Goal: Task Accomplishment & Management: Use online tool/utility

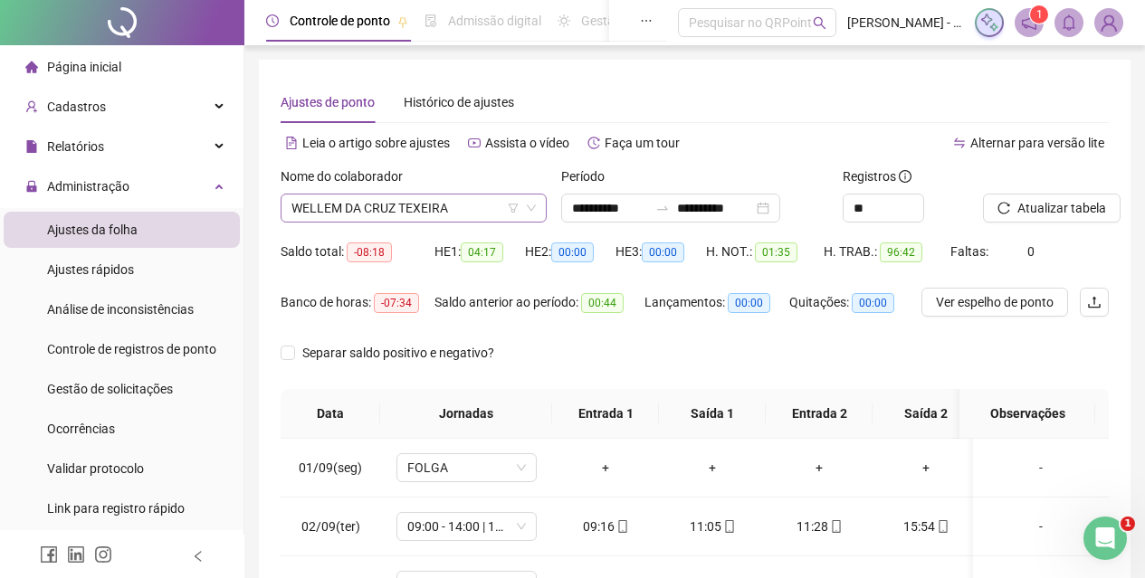
click at [462, 199] on span "WELLEM DA CRUZ TEXEIRA" at bounding box center [413, 208] width 244 height 27
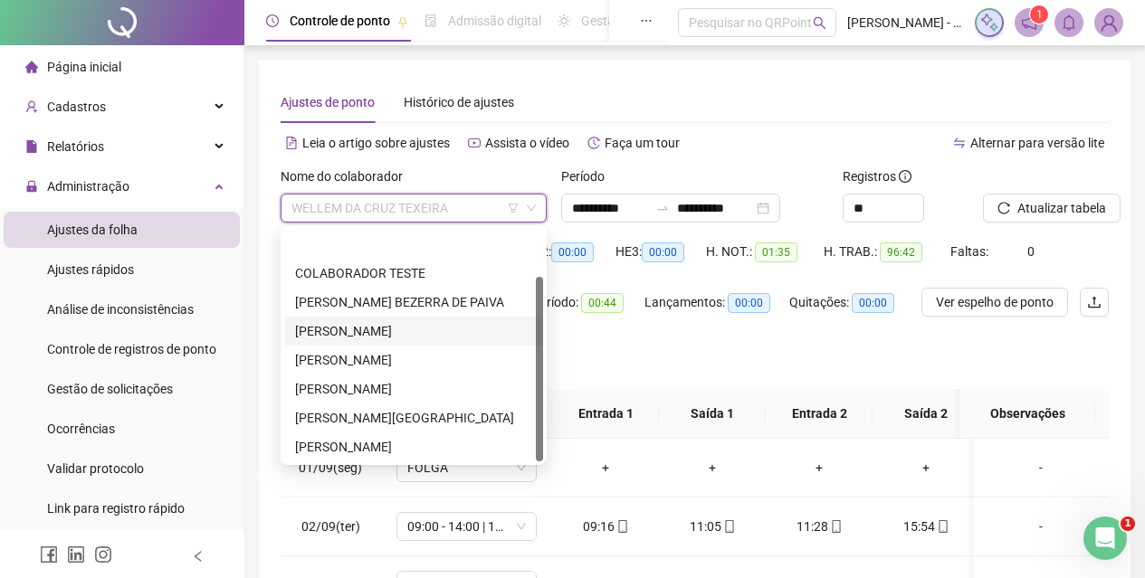
click at [429, 321] on div "[PERSON_NAME]" at bounding box center [413, 331] width 237 height 20
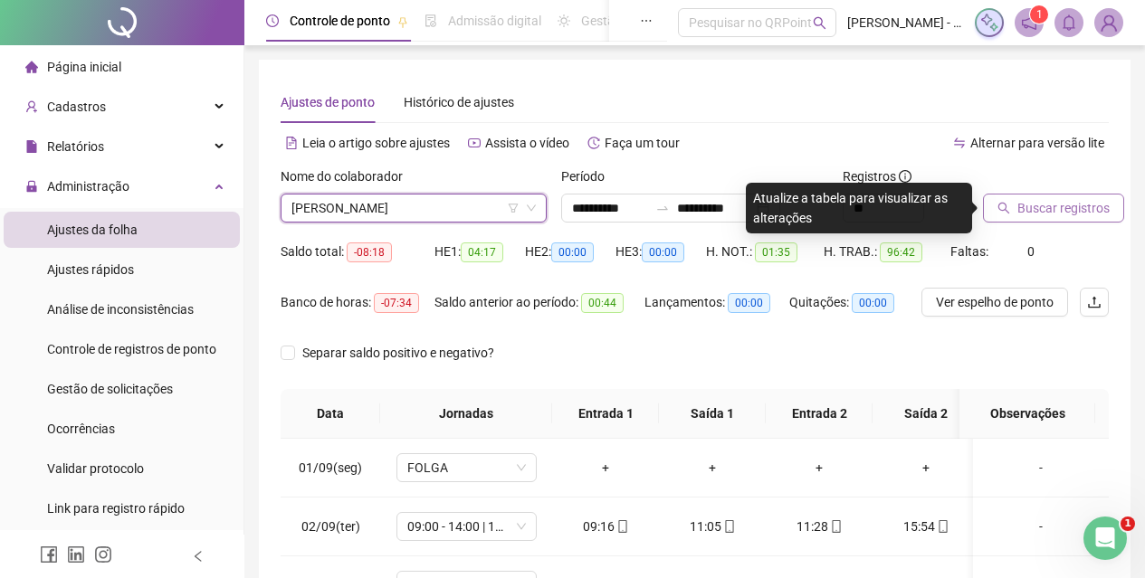
click at [1014, 214] on button "Buscar registros" at bounding box center [1053, 208] width 141 height 29
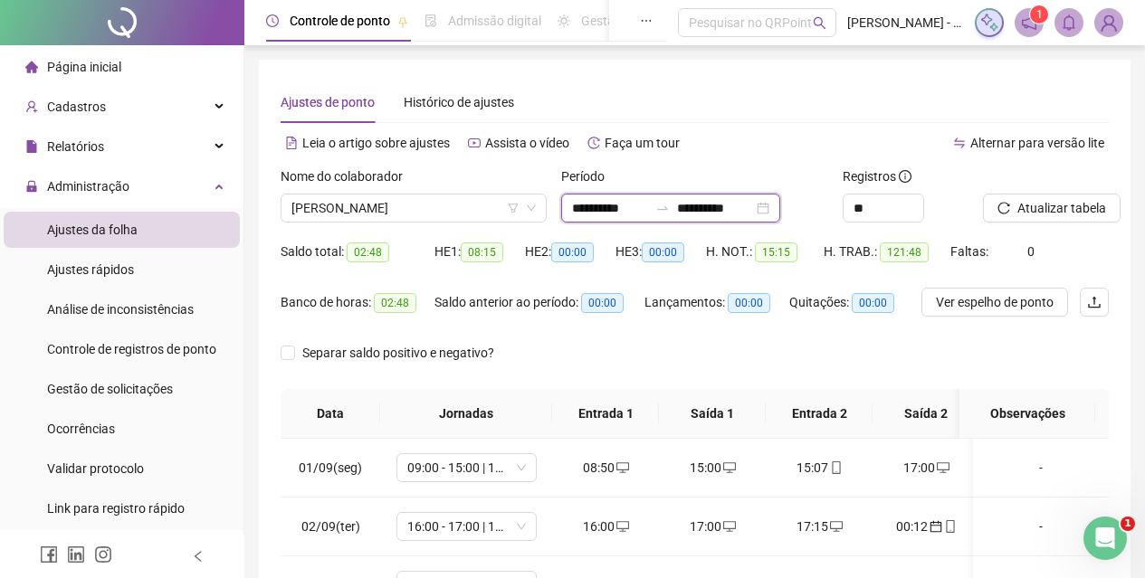
click at [753, 217] on input "**********" at bounding box center [715, 208] width 76 height 20
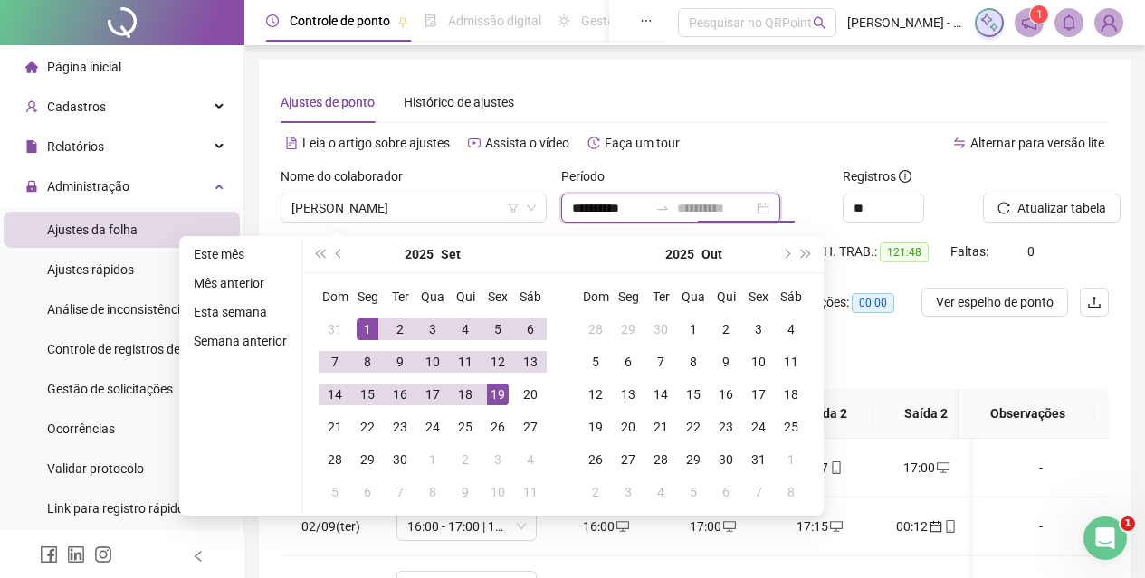
type input "**********"
click at [487, 399] on div "19" at bounding box center [498, 395] width 22 height 22
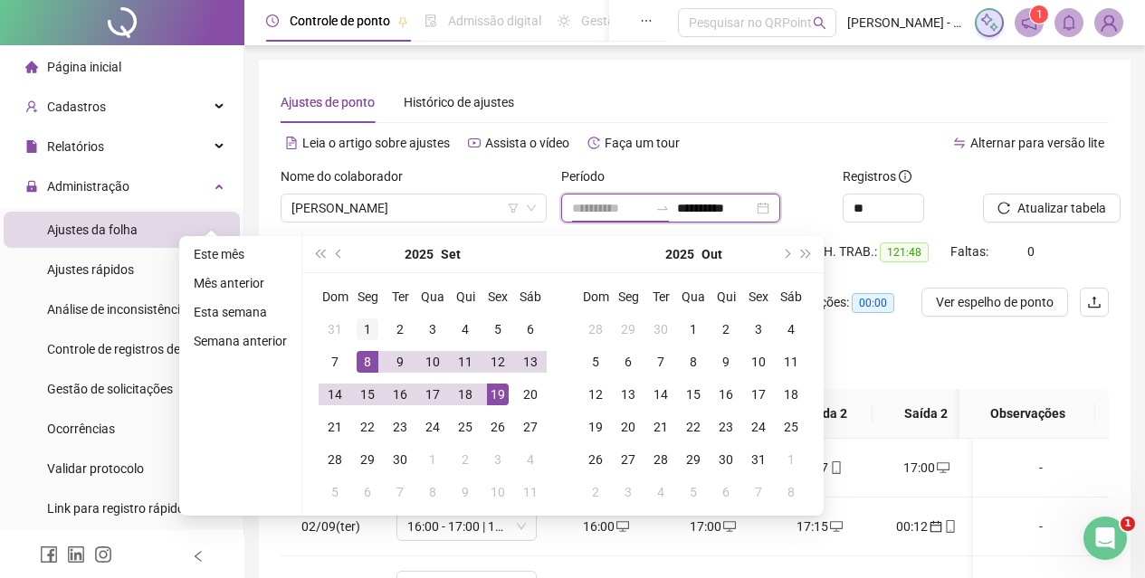
type input "**********"
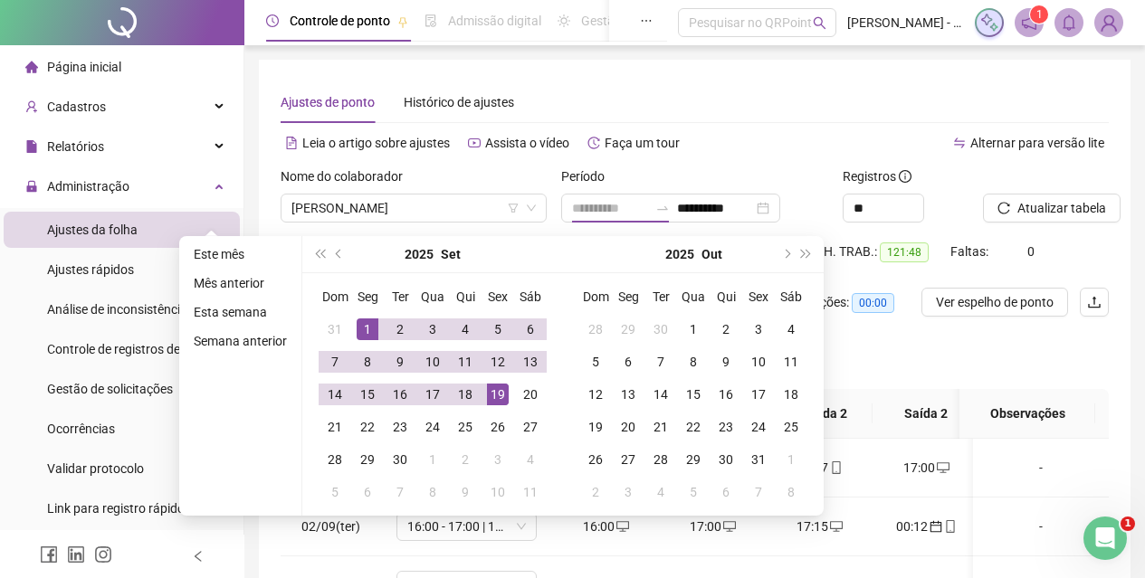
click at [368, 321] on div "1" at bounding box center [368, 330] width 22 height 22
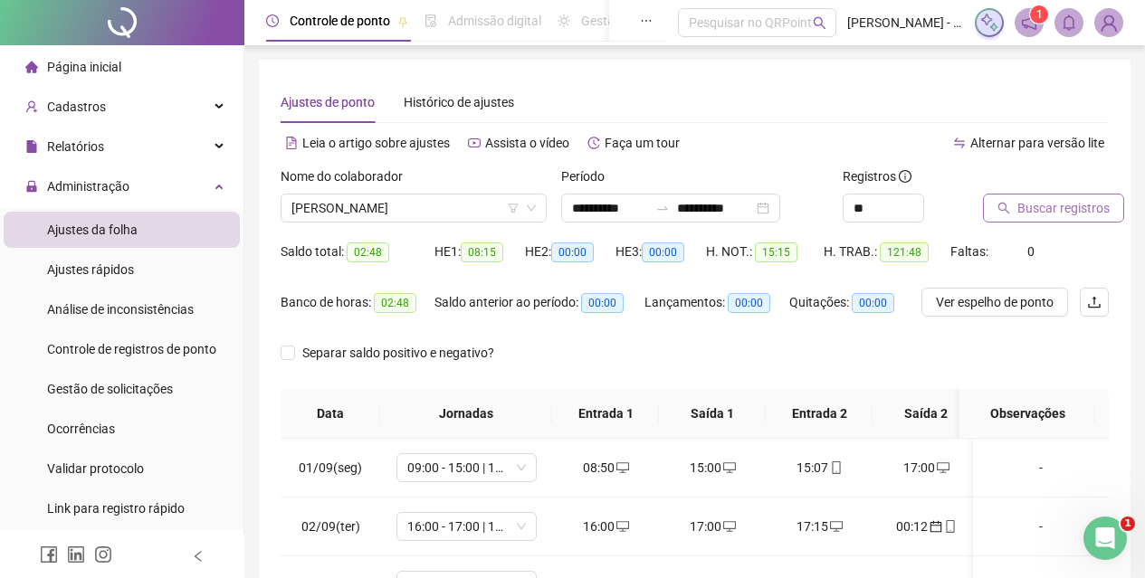
click at [1061, 202] on span "Buscar registros" at bounding box center [1063, 208] width 92 height 20
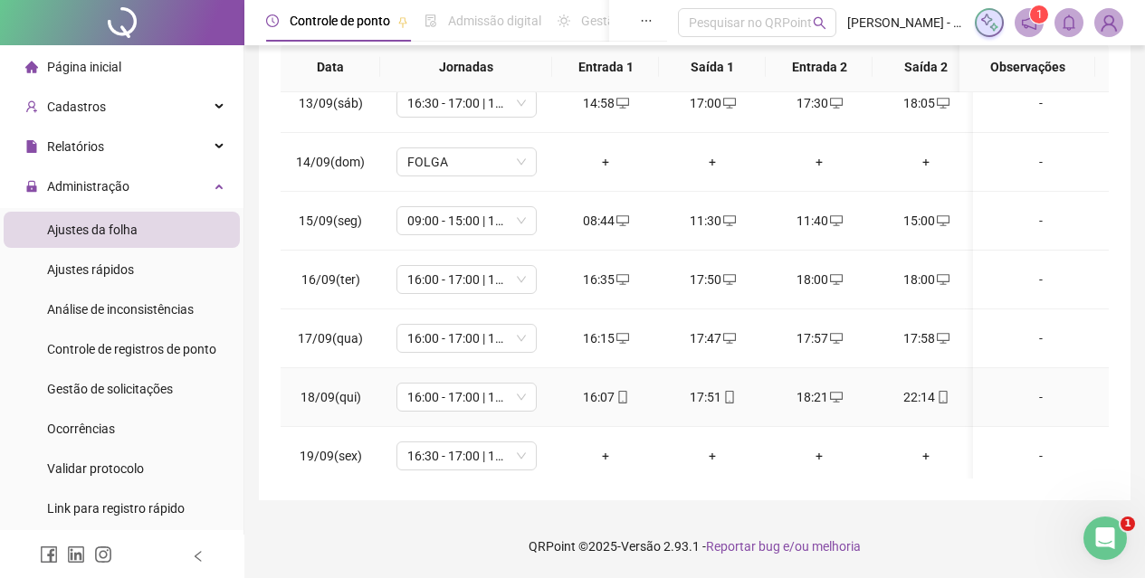
scroll to position [745, 0]
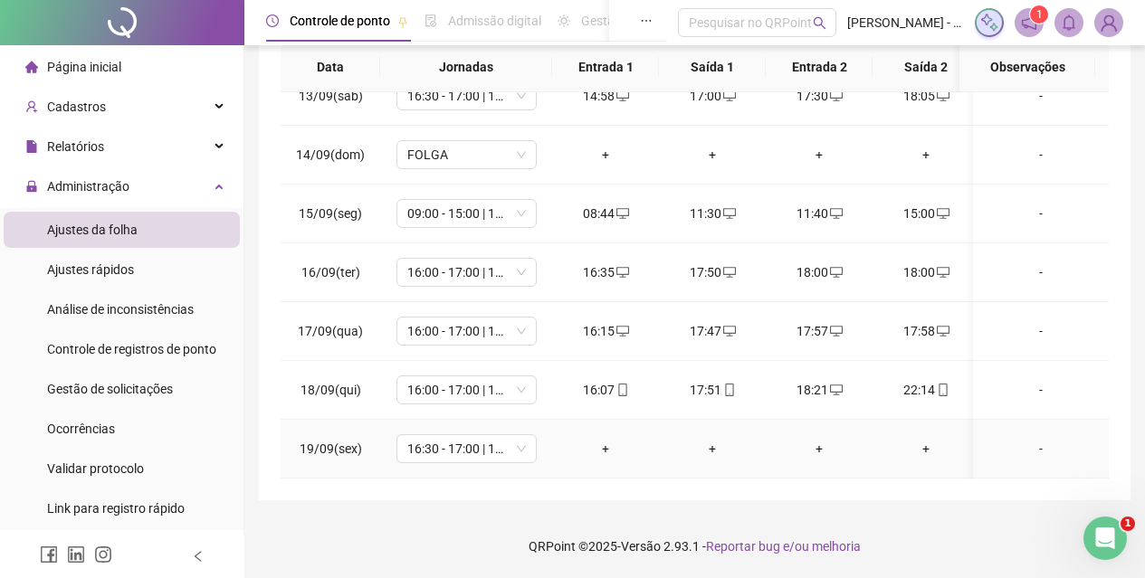
click at [604, 439] on div "+" at bounding box center [605, 449] width 78 height 20
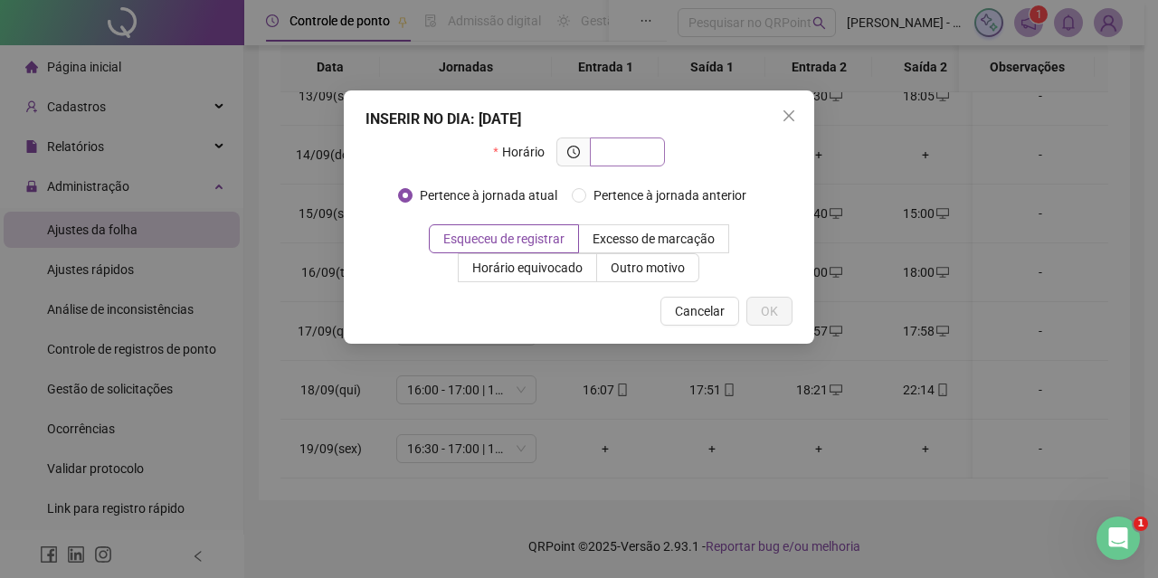
click at [623, 142] on span at bounding box center [627, 152] width 75 height 29
click at [622, 151] on input "text" at bounding box center [626, 152] width 50 height 20
click at [643, 152] on input "text" at bounding box center [626, 152] width 50 height 20
type input "*****"
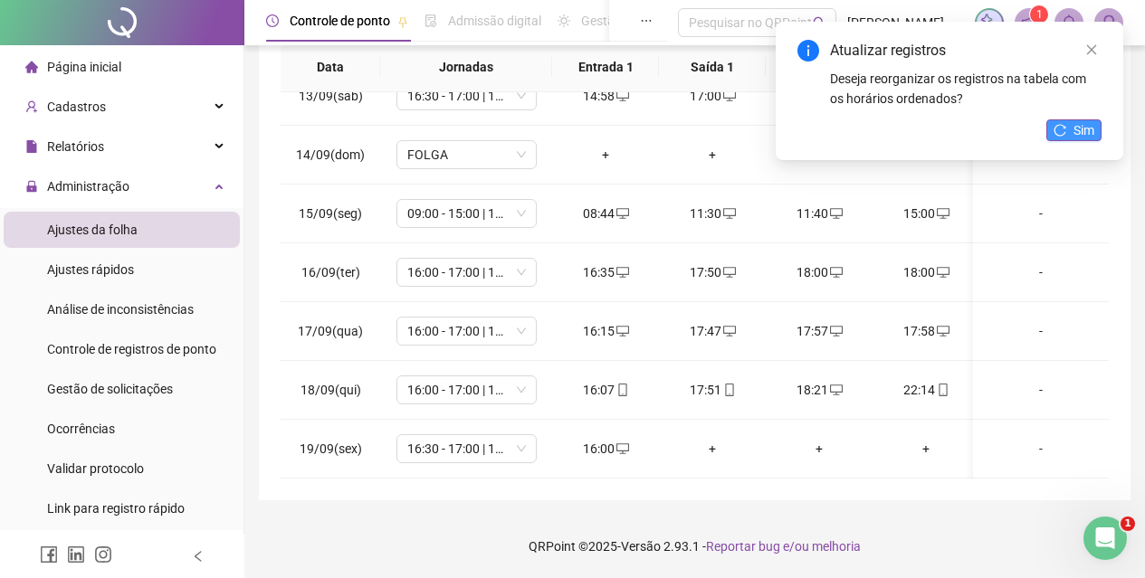
click at [1080, 134] on span "Sim" at bounding box center [1083, 130] width 21 height 20
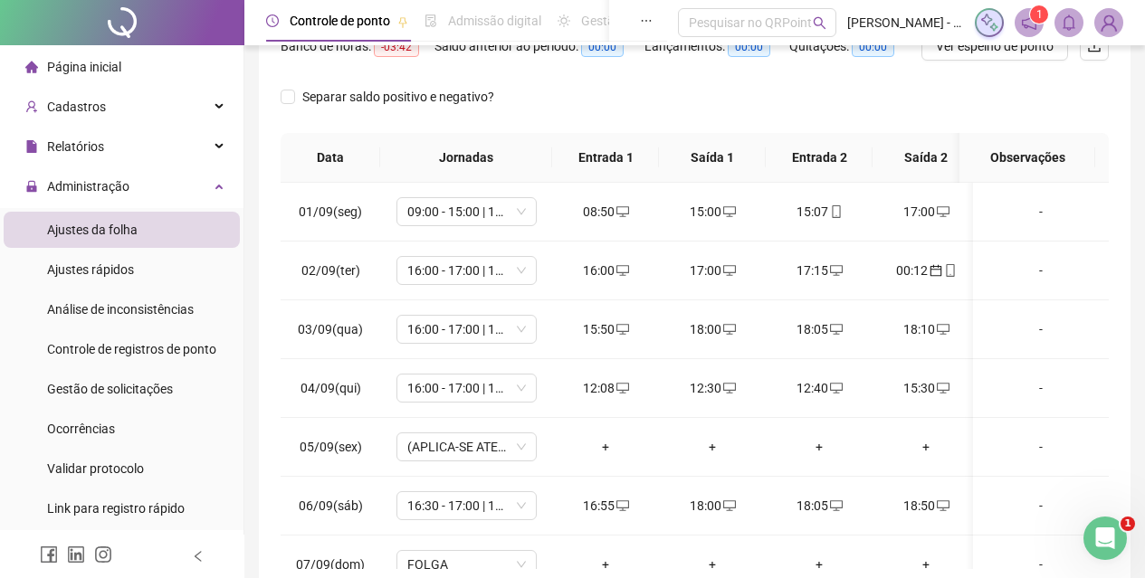
scroll to position [0, 0]
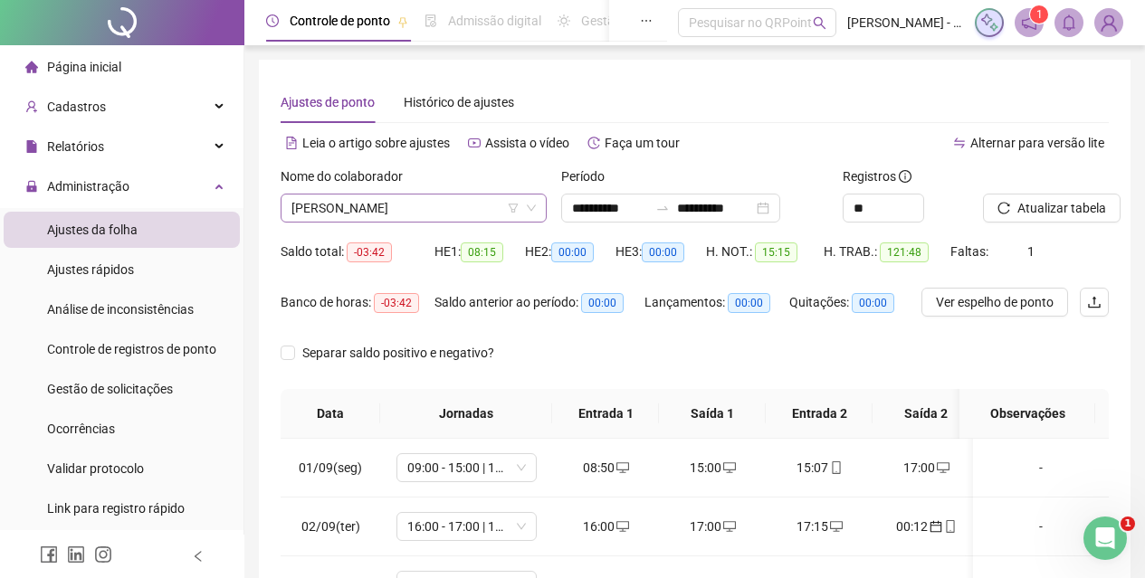
click at [493, 217] on span "[PERSON_NAME]" at bounding box center [413, 208] width 244 height 27
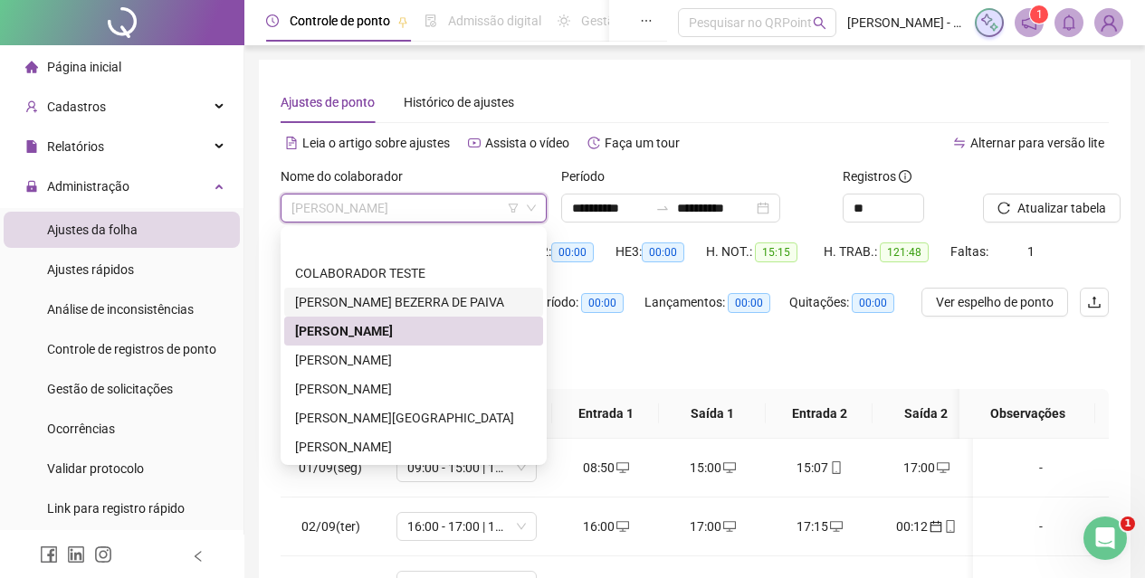
click at [461, 292] on div "[PERSON_NAME] BEZERRA DE PAIVA" at bounding box center [413, 302] width 237 height 20
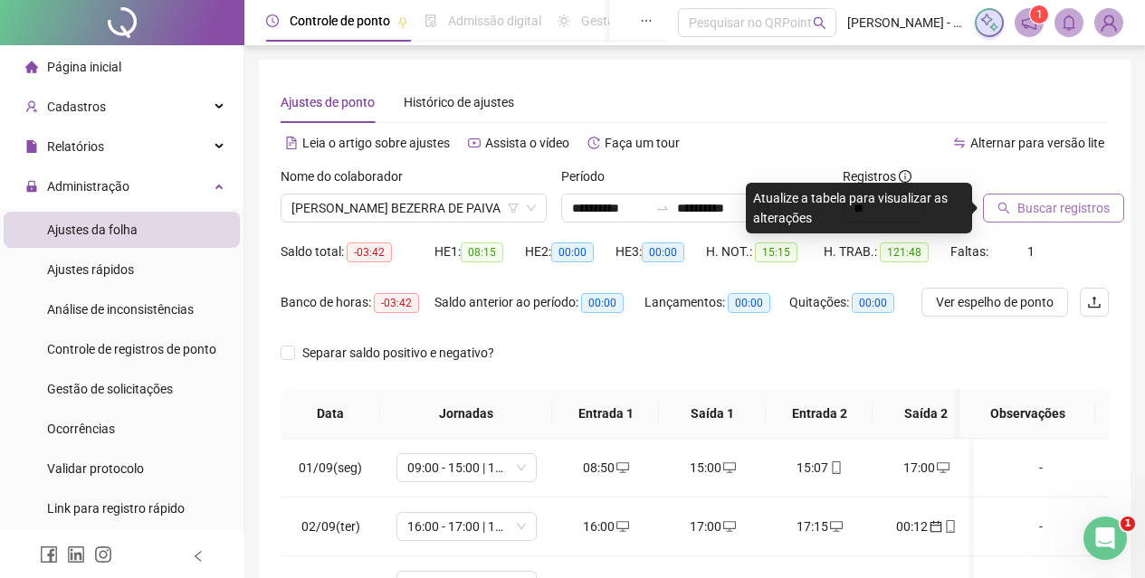
click at [1044, 204] on span "Buscar registros" at bounding box center [1063, 208] width 92 height 20
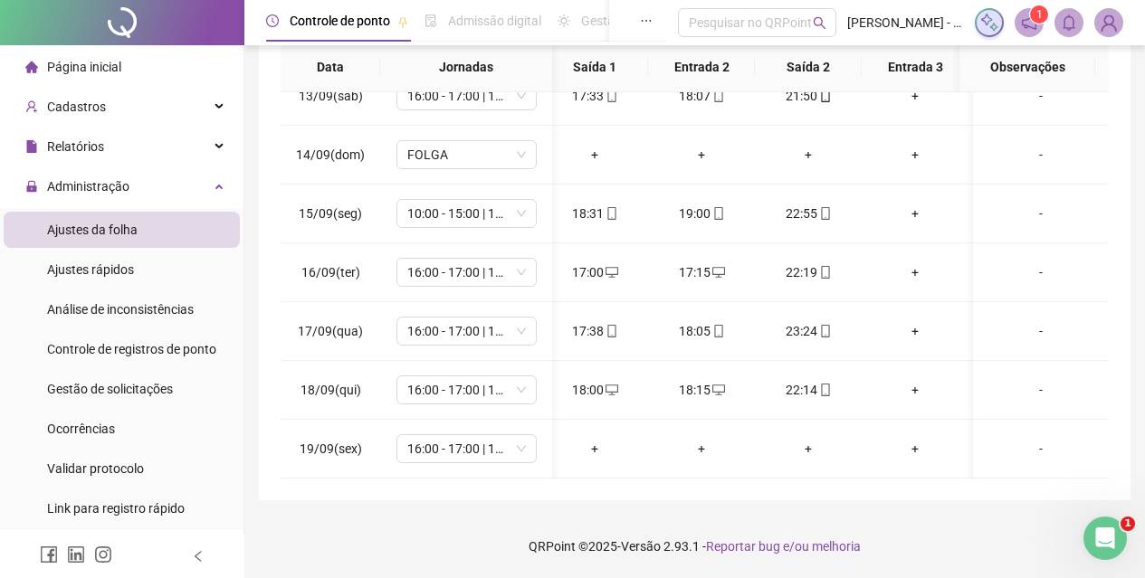
scroll to position [0, 127]
click at [909, 380] on div "+" at bounding box center [906, 390] width 78 height 20
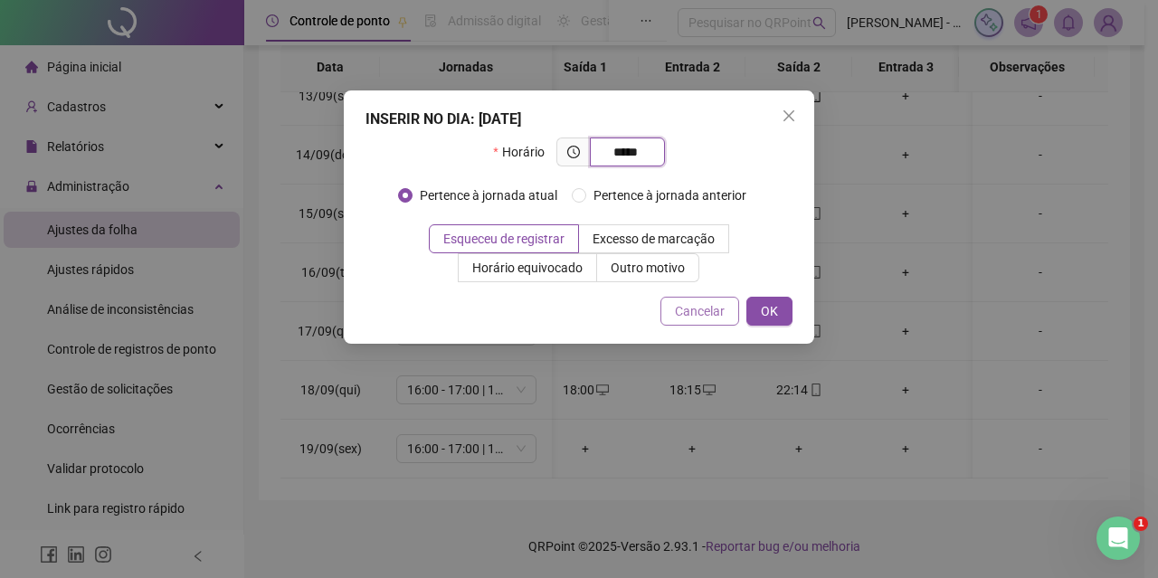
type input "*****"
click at [722, 313] on span "Cancelar" at bounding box center [700, 311] width 50 height 20
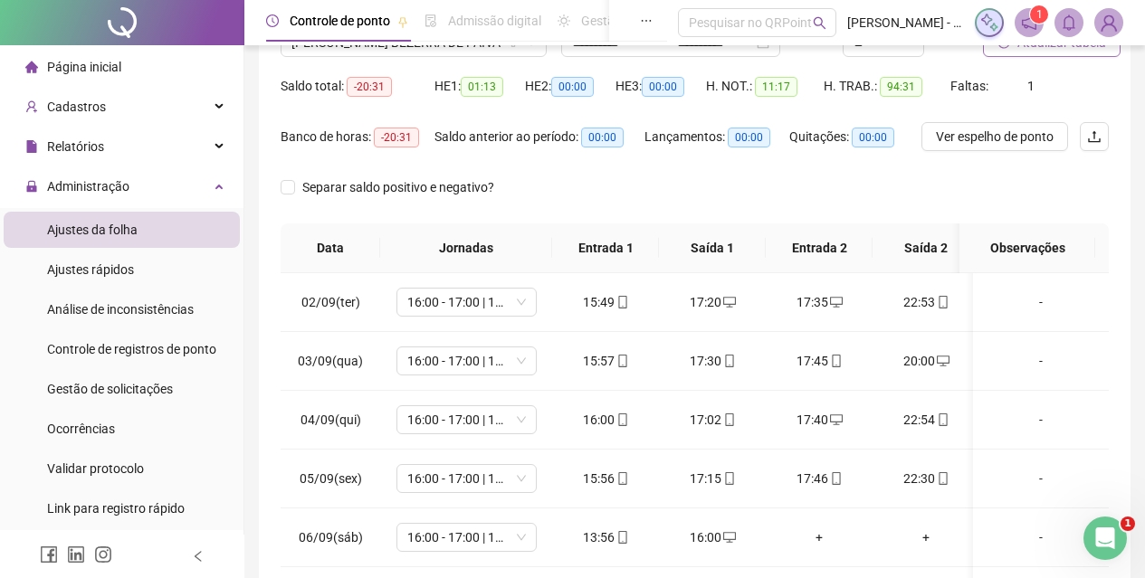
scroll to position [0, 0]
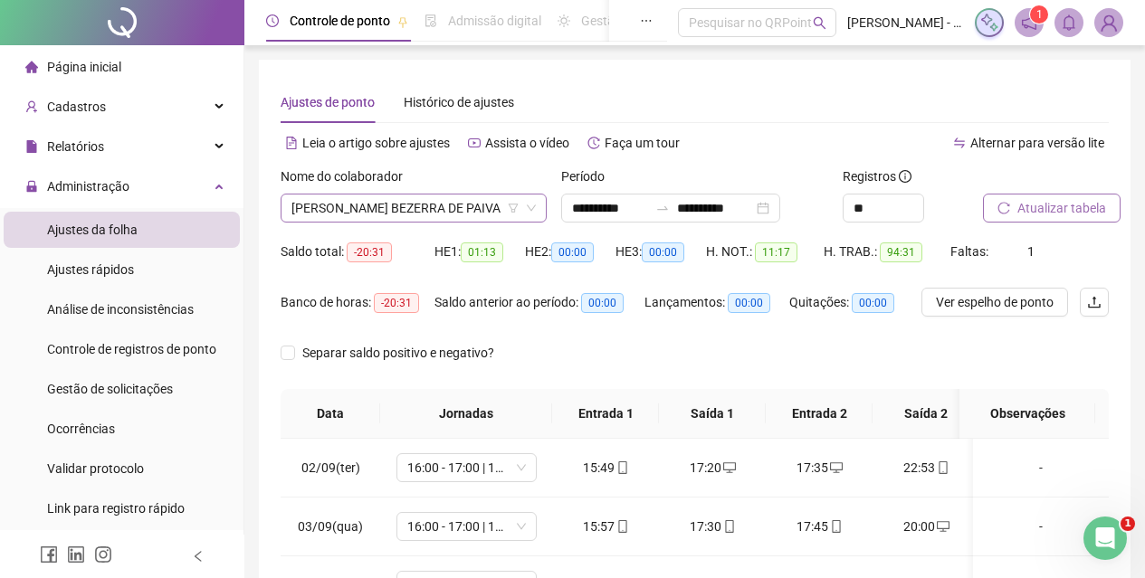
click at [501, 198] on span "[PERSON_NAME] BEZERRA DE PAIVA" at bounding box center [413, 208] width 244 height 27
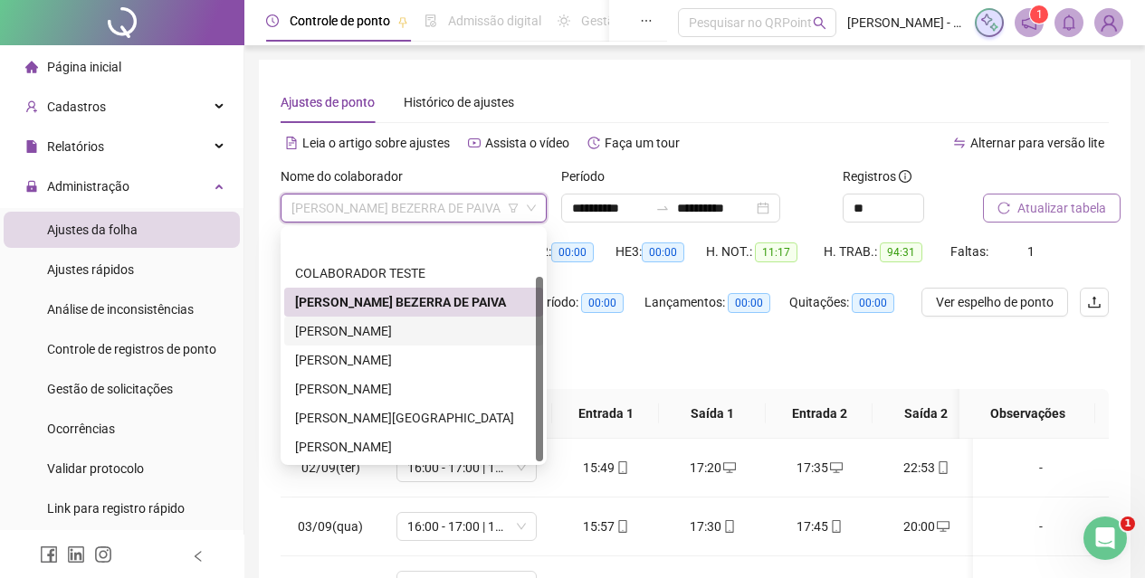
click at [442, 321] on div "[PERSON_NAME]" at bounding box center [413, 331] width 237 height 20
